Goal: Transaction & Acquisition: Purchase product/service

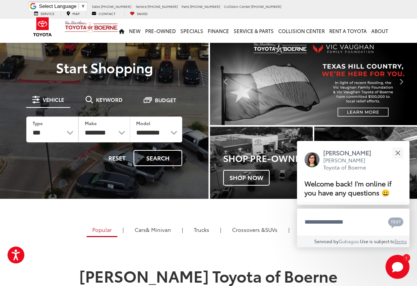
click at [399, 152] on button "Close" at bounding box center [398, 152] width 16 height 16
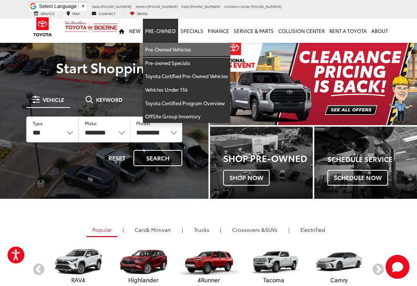
click at [170, 43] on link "Pre-Owned Vehicles" at bounding box center [186, 50] width 87 height 14
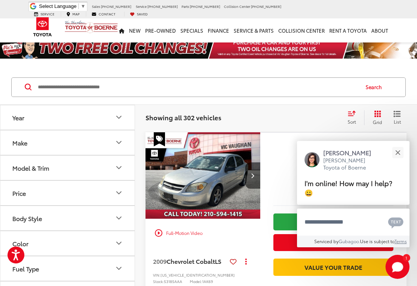
click at [116, 143] on icon "Make" at bounding box center [118, 142] width 9 height 9
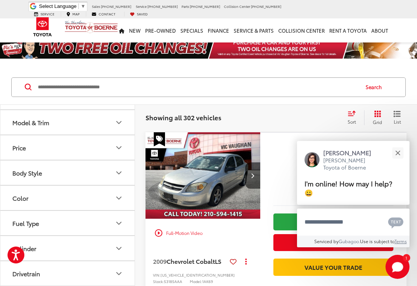
scroll to position [251, 0]
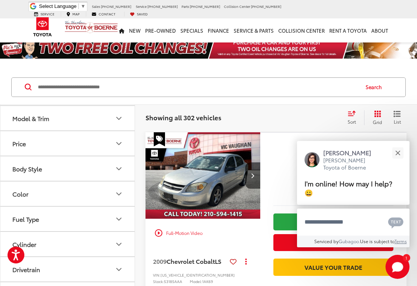
click at [101, 57] on img at bounding box center [101, 57] width 0 height 0
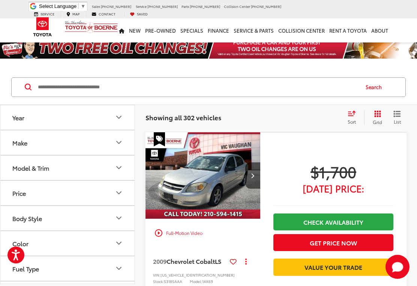
click at [122, 141] on icon "Make" at bounding box center [118, 142] width 9 height 9
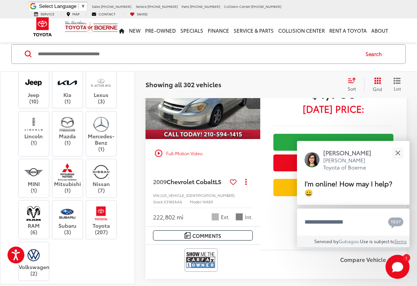
scroll to position [175, 0]
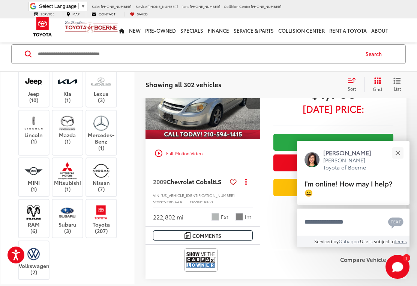
click at [101, 213] on img at bounding box center [101, 212] width 21 height 18
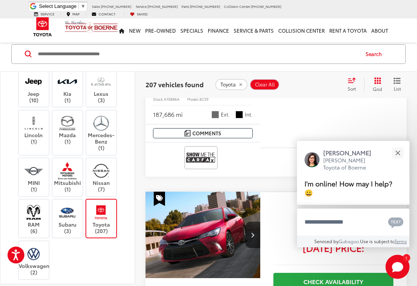
scroll to position [188, 0]
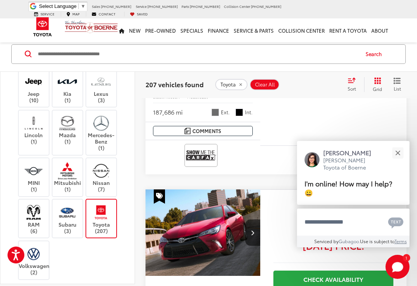
click at [87, 174] on label "Nissan (7)" at bounding box center [101, 177] width 30 height 30
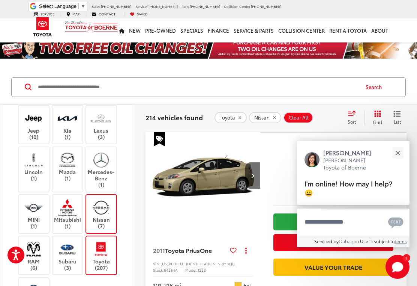
click at [102, 251] on img at bounding box center [101, 249] width 21 height 18
click at [107, 204] on img at bounding box center [101, 208] width 21 height 18
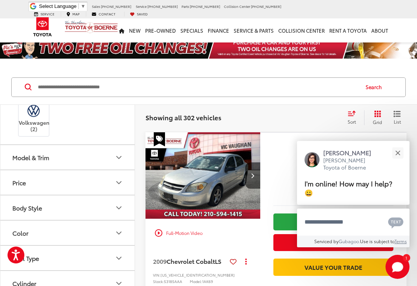
scroll to position [362, 0]
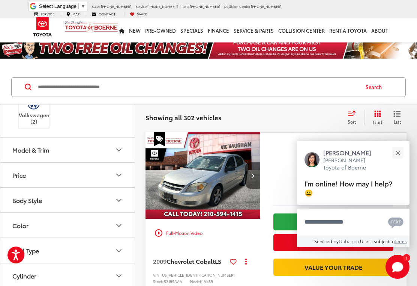
click at [114, 145] on button "Model & Trim" at bounding box center [67, 149] width 135 height 24
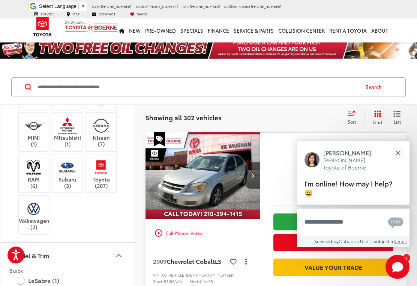
scroll to position [258, 0]
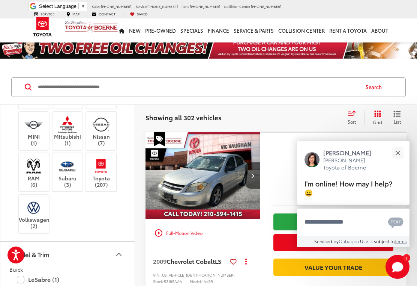
click at [101, 169] on img at bounding box center [101, 166] width 21 height 18
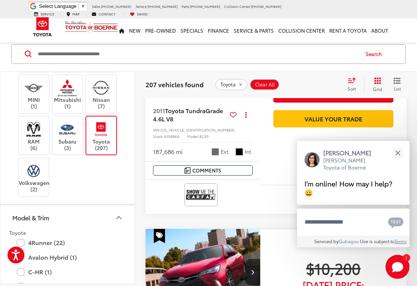
scroll to position [149, 0]
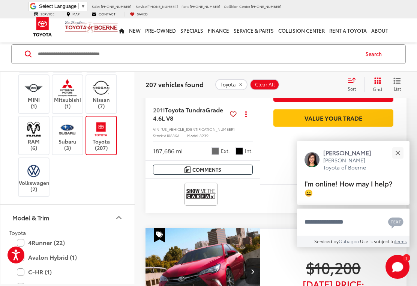
click at [37, 265] on label "C-HR (1)" at bounding box center [67, 271] width 101 height 13
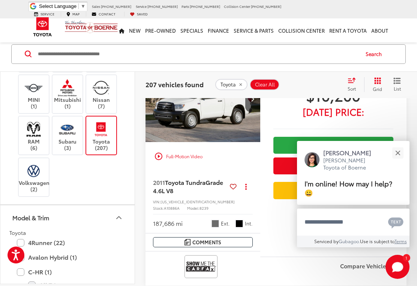
scroll to position [33, 0]
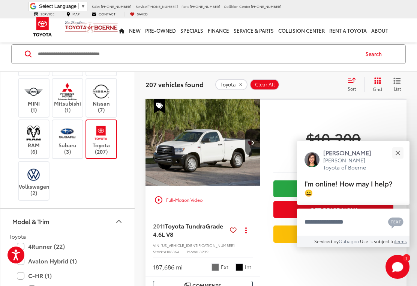
click at [110, 218] on button "Model & Trim" at bounding box center [67, 221] width 135 height 24
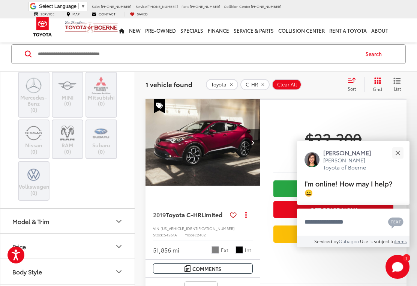
click at [85, 218] on button "Model & Trim" at bounding box center [67, 221] width 135 height 24
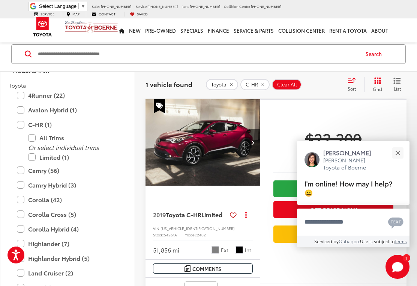
scroll to position [412, 0]
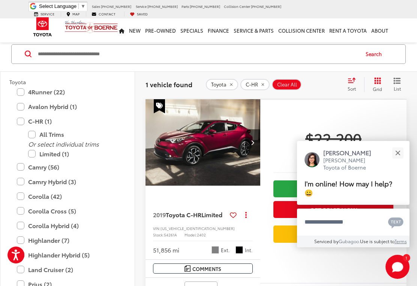
click at [44, 191] on label "Corolla (42)" at bounding box center [67, 196] width 101 height 13
